Goal: Transaction & Acquisition: Purchase product/service

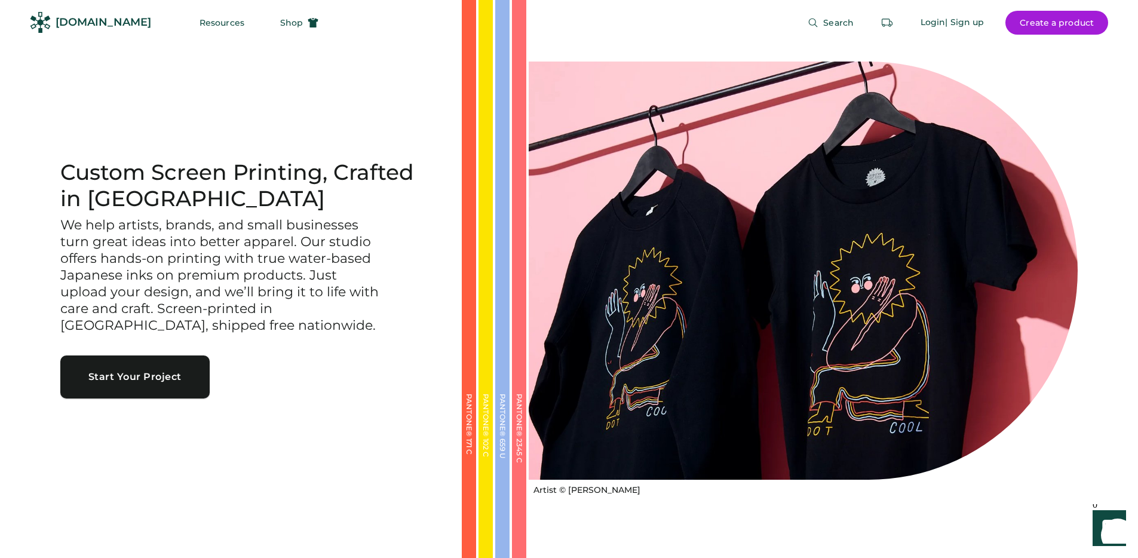
click at [170, 386] on button "Start Your Project" at bounding box center [134, 377] width 149 height 43
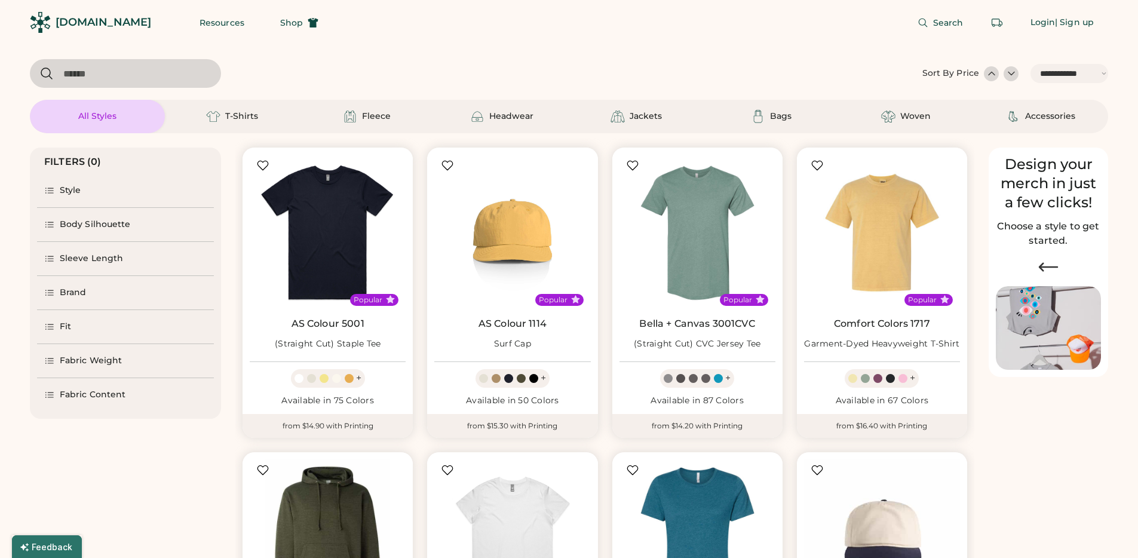
select select "*****"
click at [363, 128] on div "Fleece" at bounding box center [366, 116] width 135 height 33
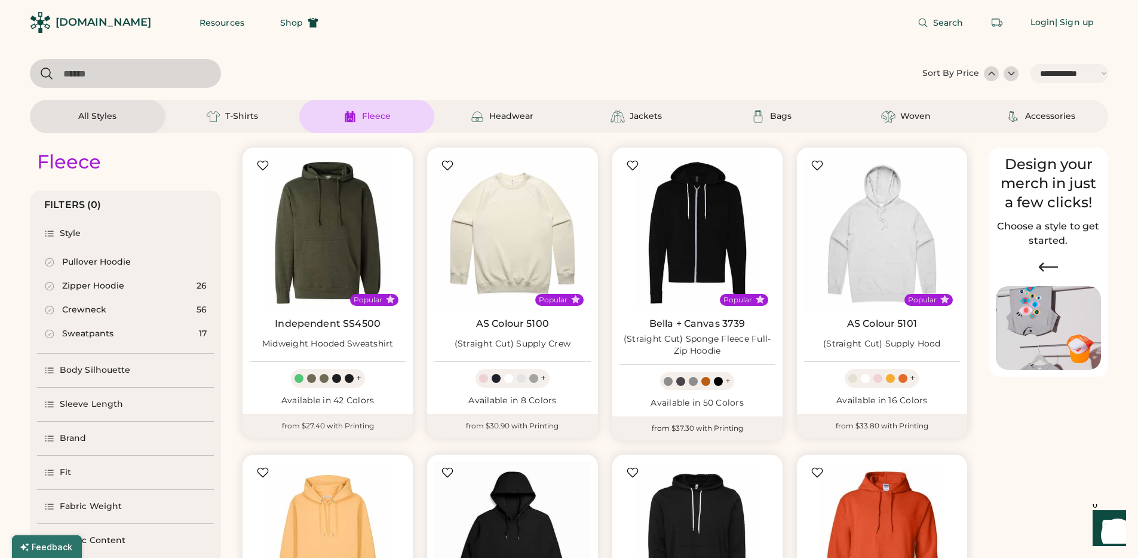
click at [138, 123] on div "All Styles" at bounding box center [97, 116] width 135 height 33
select select "*"
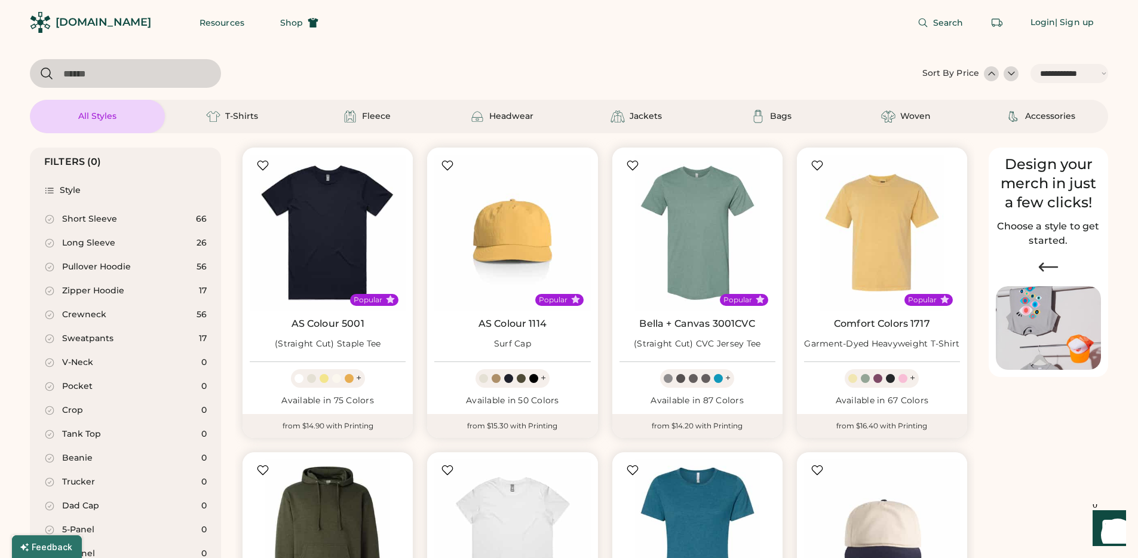
scroll to position [226, 0]
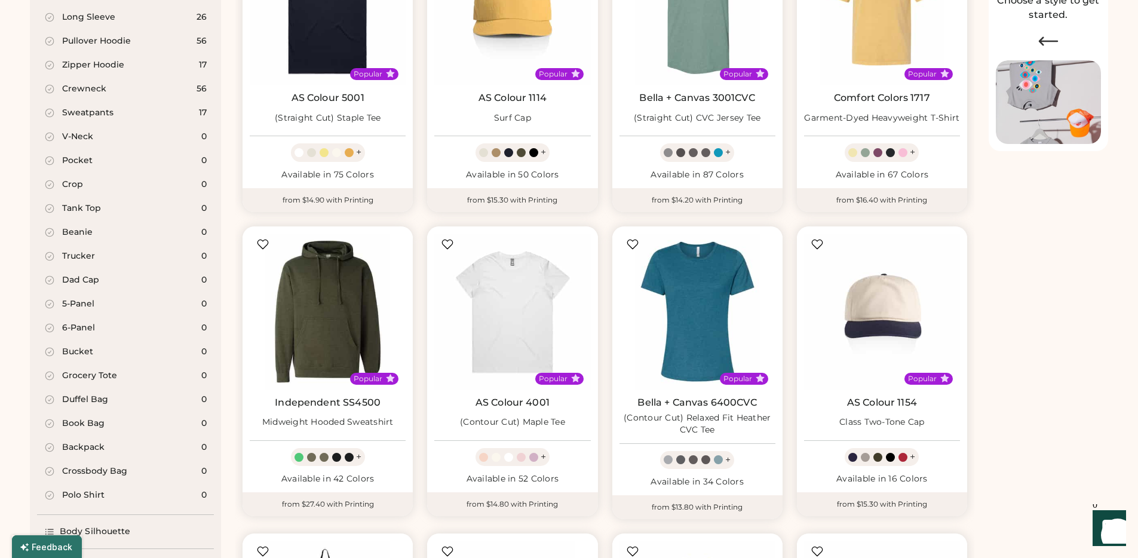
select select "*****"
select select "*"
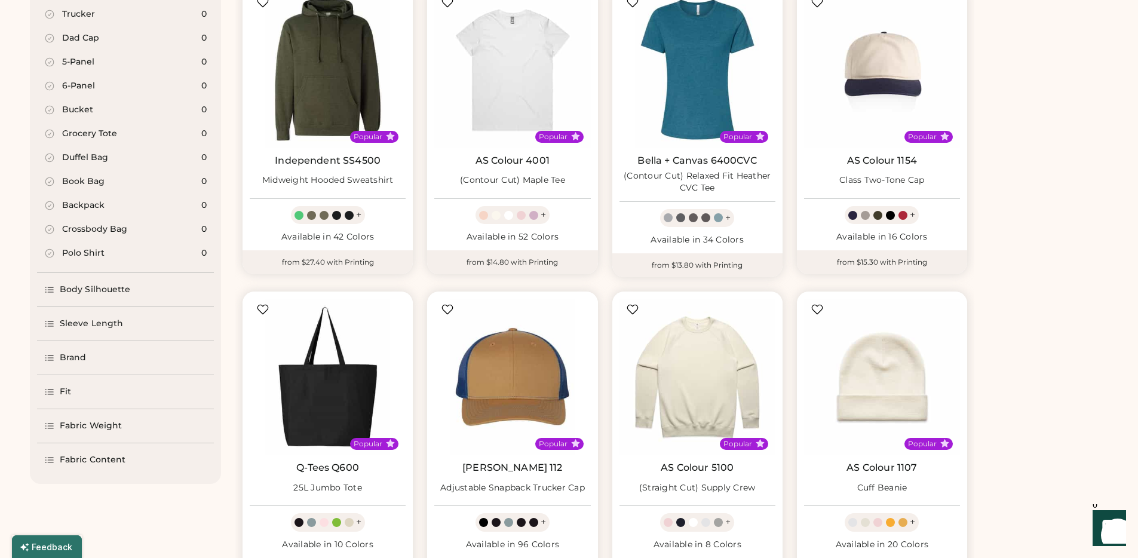
scroll to position [0, 0]
click at [79, 353] on div "Brand" at bounding box center [73, 358] width 27 height 12
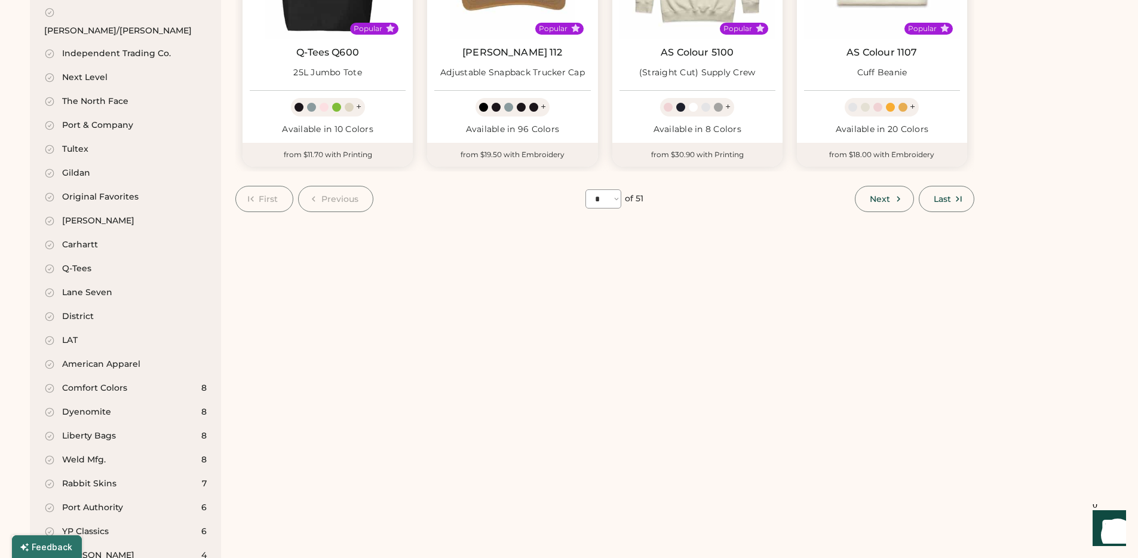
scroll to position [1074, 0]
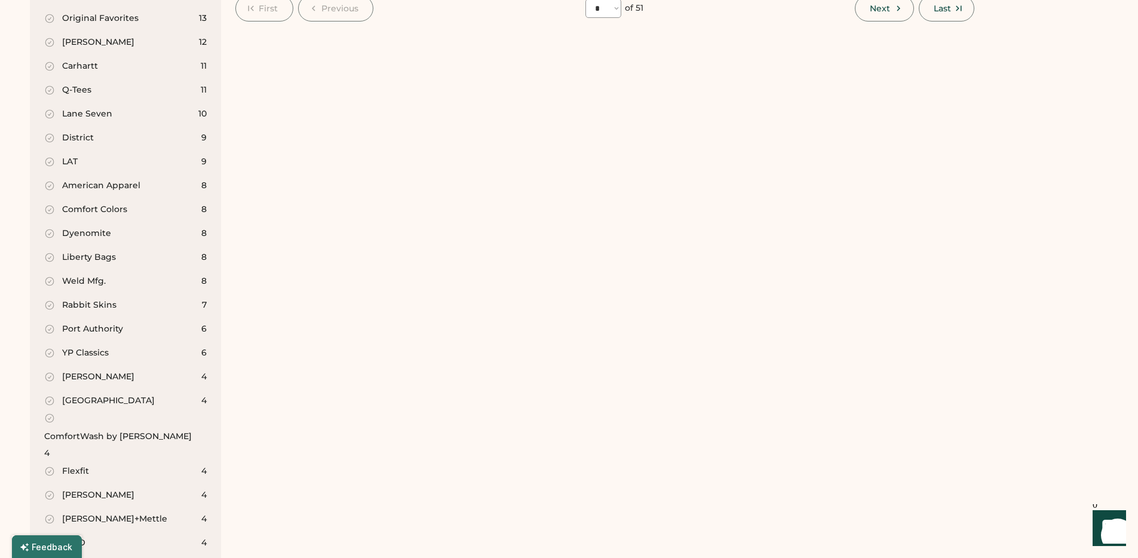
click at [87, 204] on div "Comfort Colors" at bounding box center [94, 210] width 65 height 12
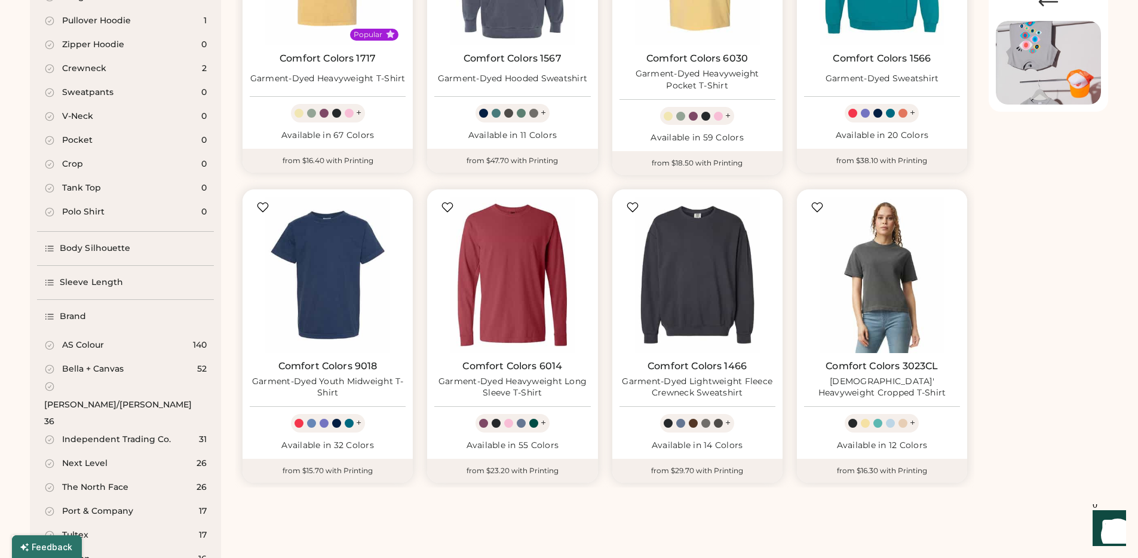
scroll to position [87, 0]
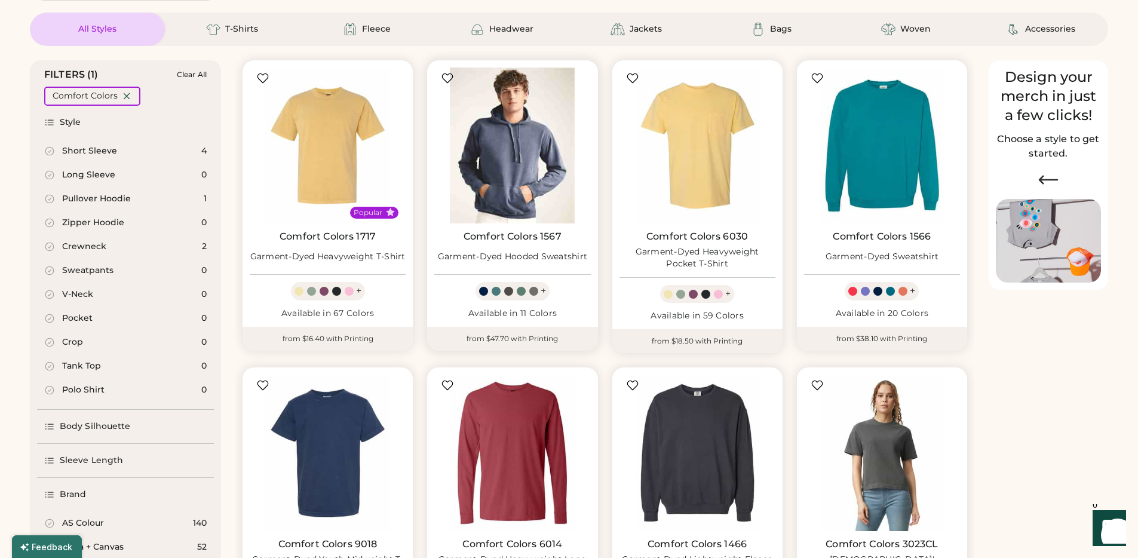
click at [479, 163] on img at bounding box center [512, 146] width 156 height 156
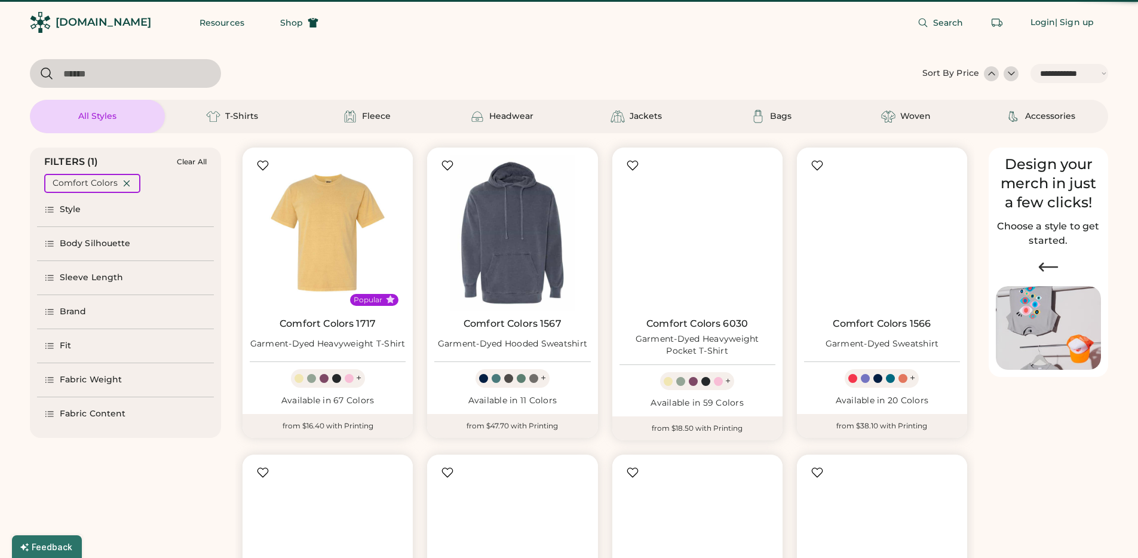
select select "*****"
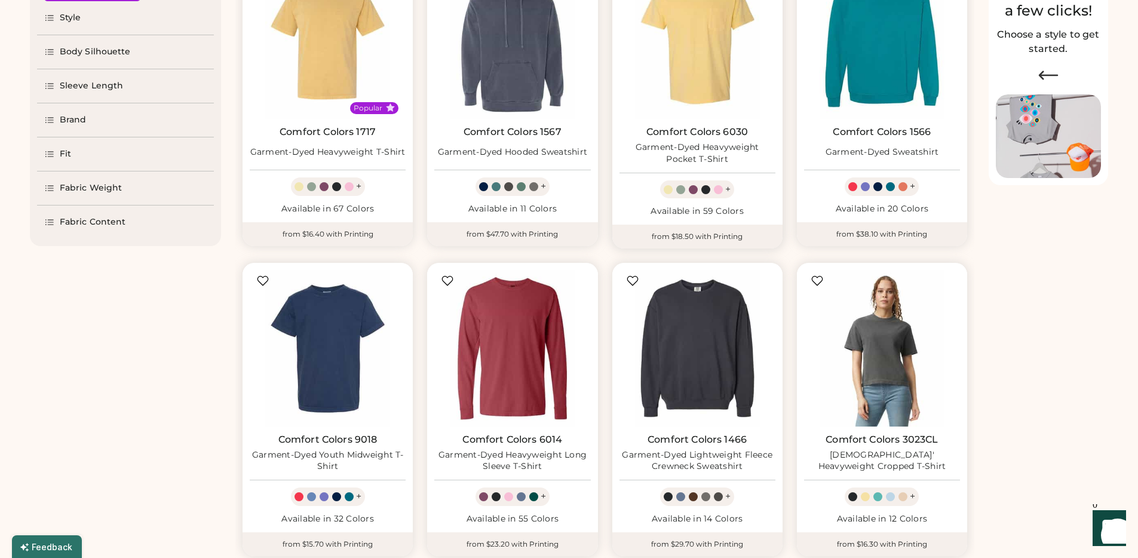
scroll to position [315, 0]
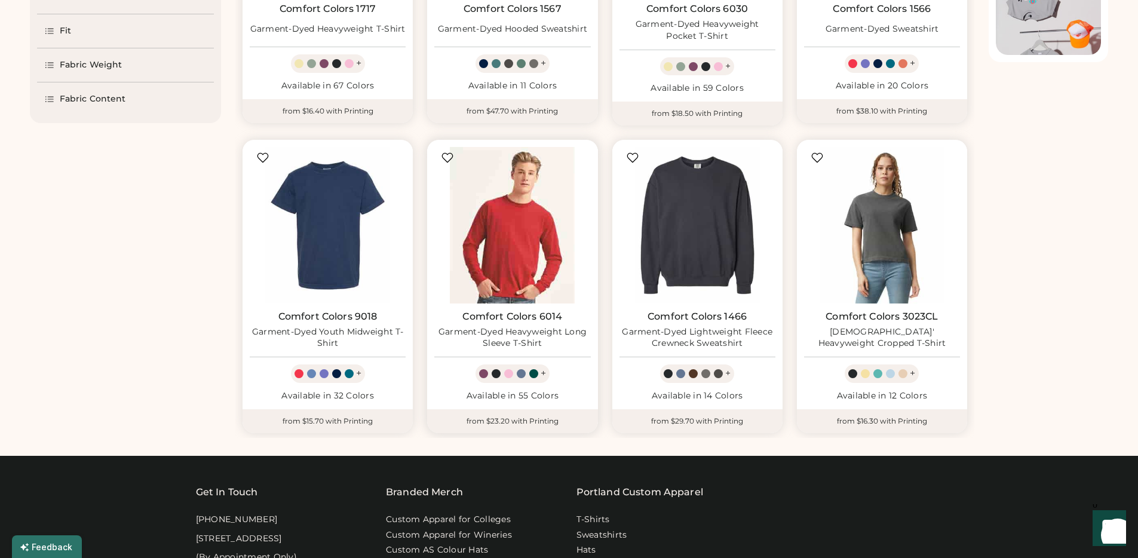
click at [522, 253] on img at bounding box center [512, 225] width 156 height 156
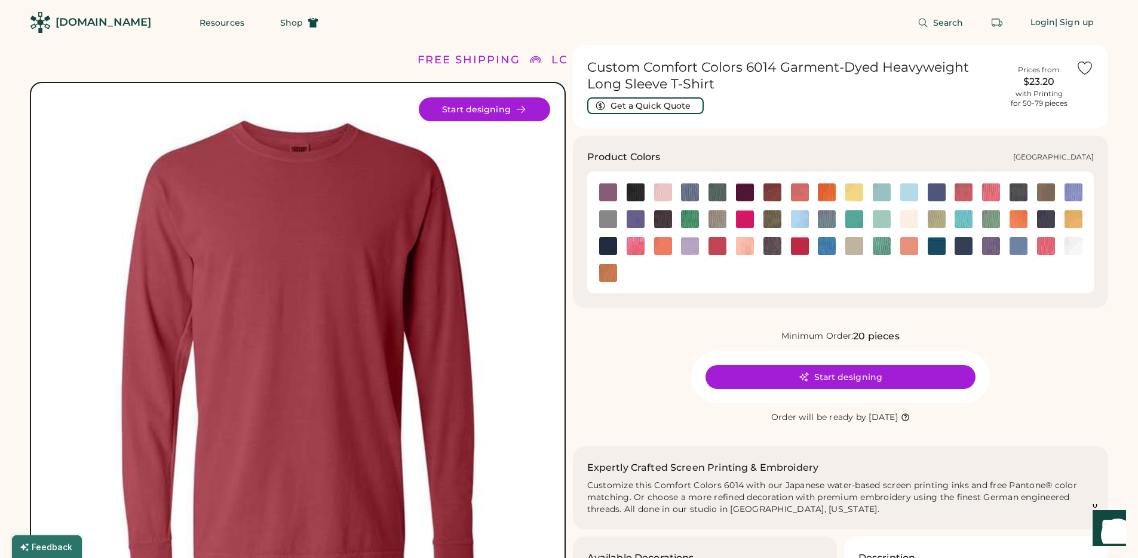
click at [885, 222] on img at bounding box center [882, 219] width 18 height 18
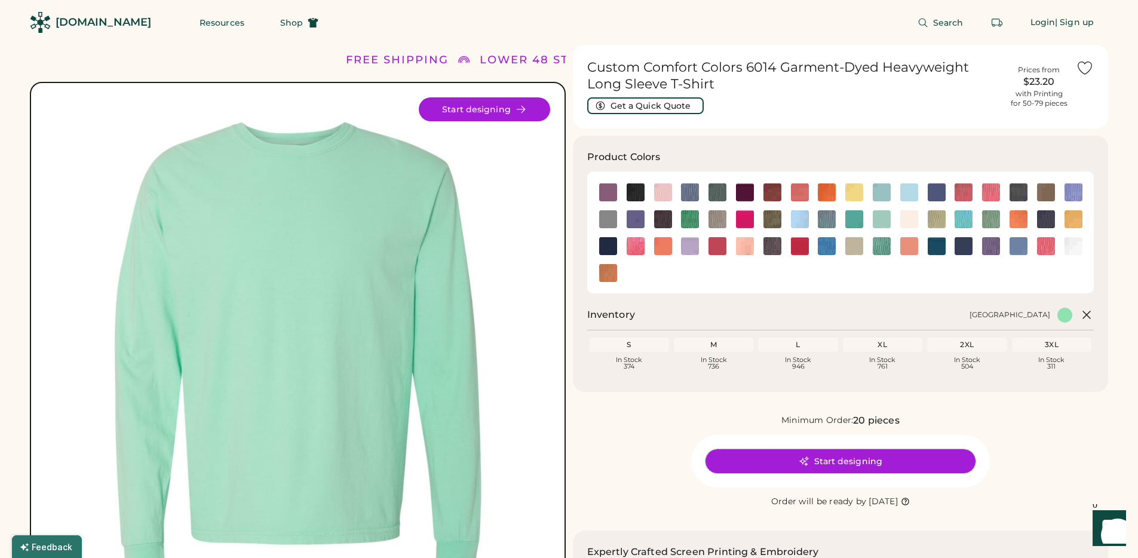
click at [736, 456] on button "Start designing" at bounding box center [841, 461] width 270 height 24
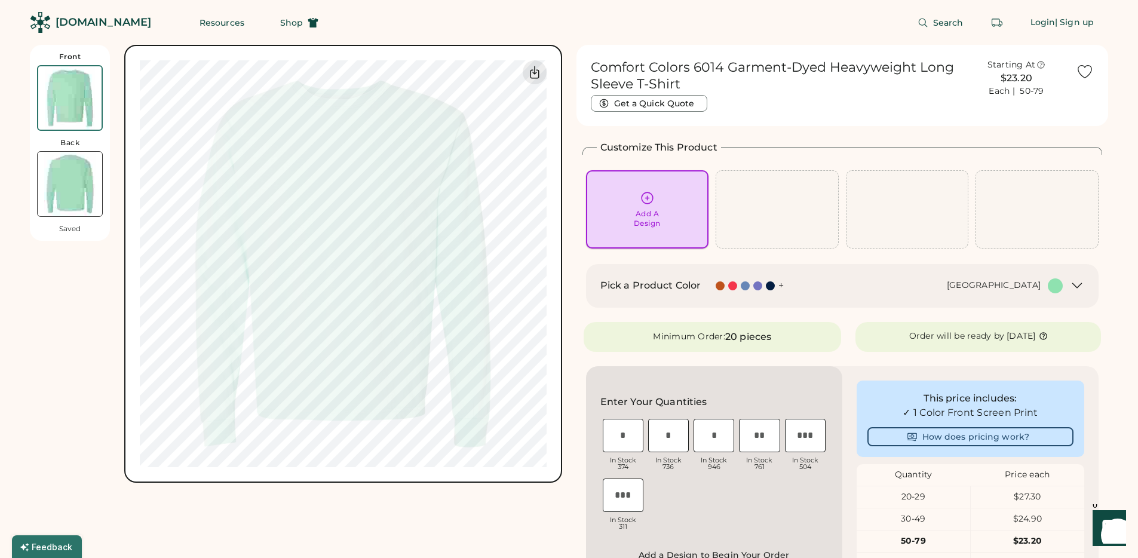
click at [638, 200] on div "Add A Design" at bounding box center [648, 210] width 106 height 38
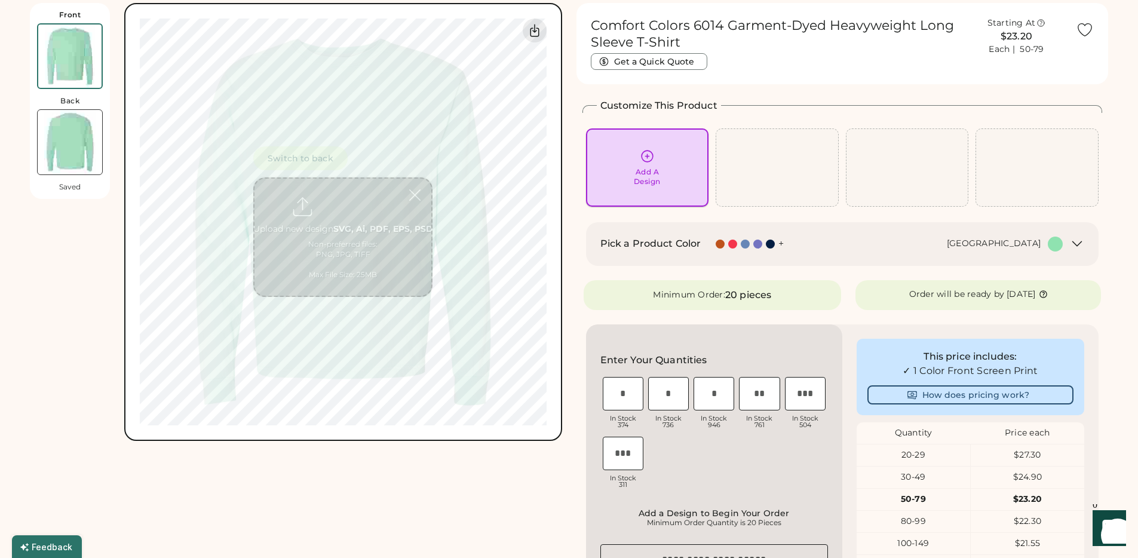
scroll to position [45, 0]
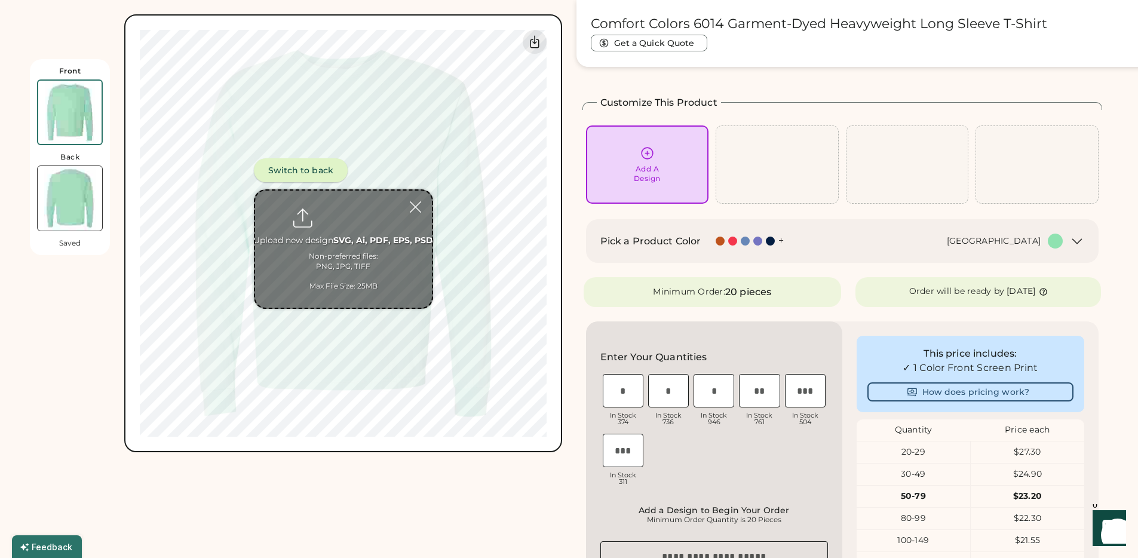
click at [314, 168] on button "Switch to back" at bounding box center [301, 170] width 94 height 24
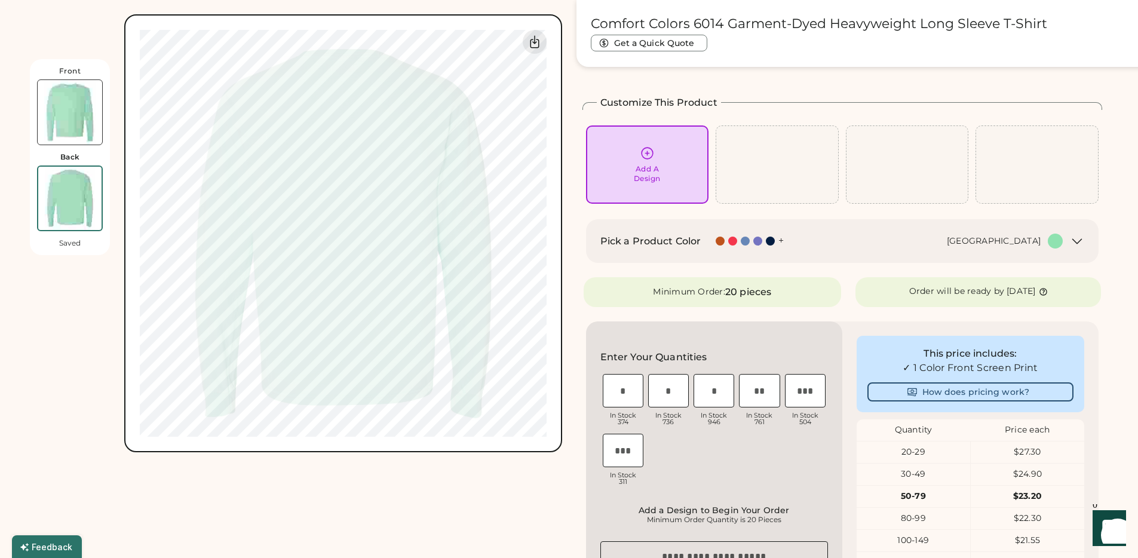
click at [65, 292] on div "Front Back Saved Switch to back Upload new design SVG, Ai, PDF, EPS, PSD Non-pr…" at bounding box center [296, 226] width 532 height 452
